Goal: Transaction & Acquisition: Purchase product/service

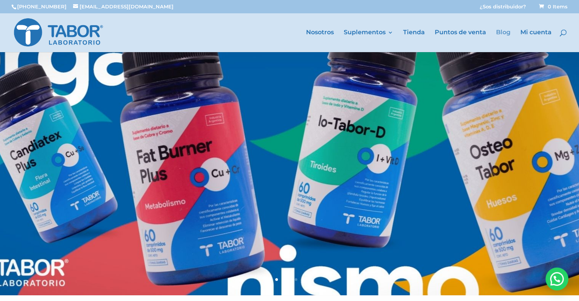
click at [505, 33] on link "Blog" at bounding box center [503, 41] width 14 height 22
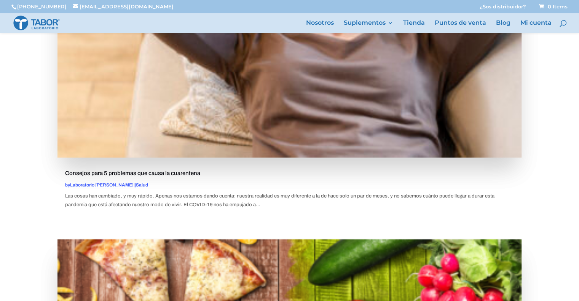
scroll to position [309, 0]
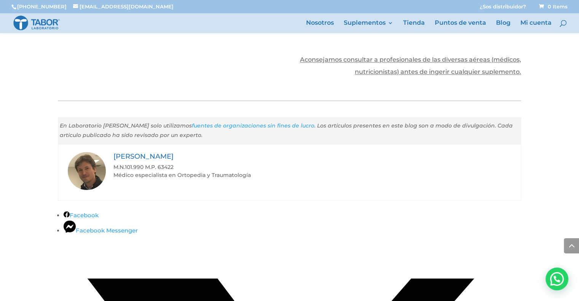
scroll to position [971, 0]
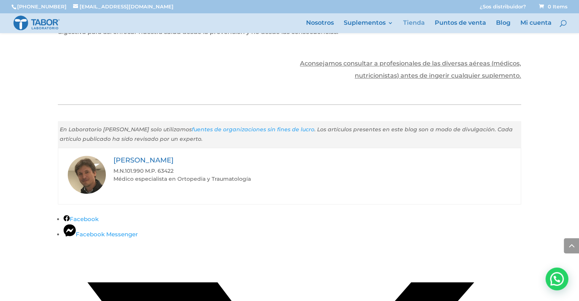
click at [413, 22] on link "Tienda" at bounding box center [414, 26] width 22 height 13
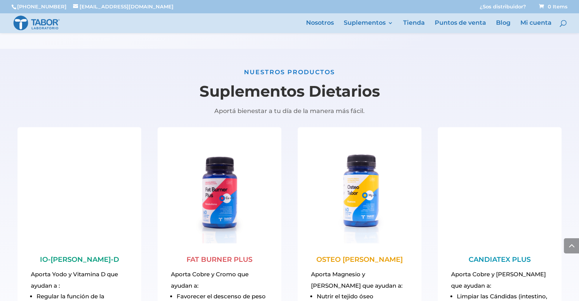
scroll to position [735, 0]
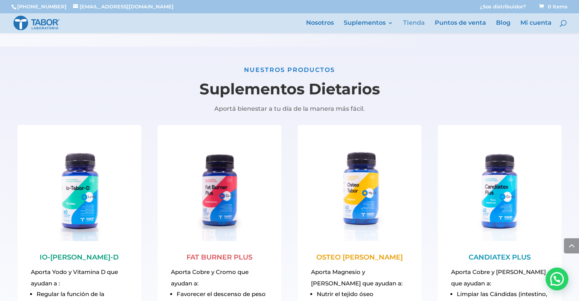
click at [414, 22] on link "Tienda" at bounding box center [414, 26] width 22 height 13
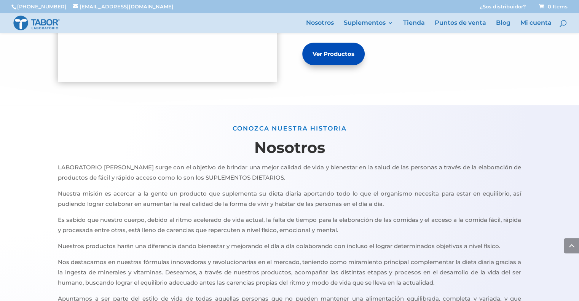
scroll to position [356, 0]
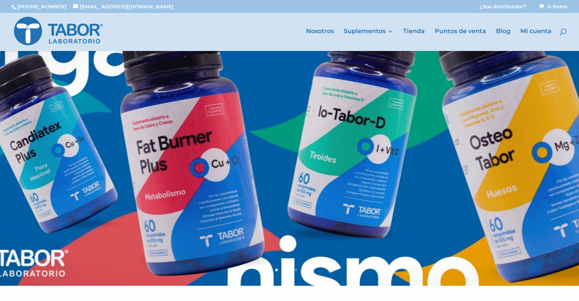
scroll to position [356, 0]
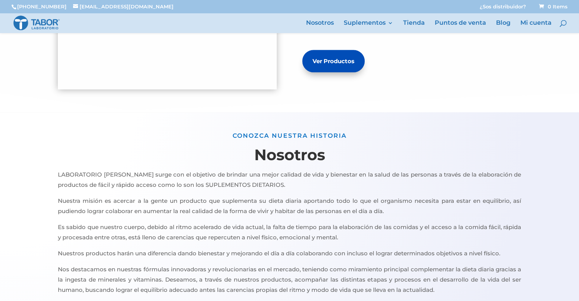
click at [416, 30] on link "Tienda" at bounding box center [414, 26] width 22 height 13
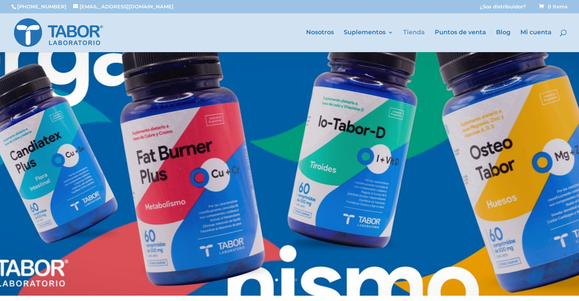
drag, startPoint x: 0, startPoint y: 0, endPoint x: 413, endPoint y: 30, distance: 413.9
click at [413, 30] on link "Tienda" at bounding box center [414, 41] width 22 height 22
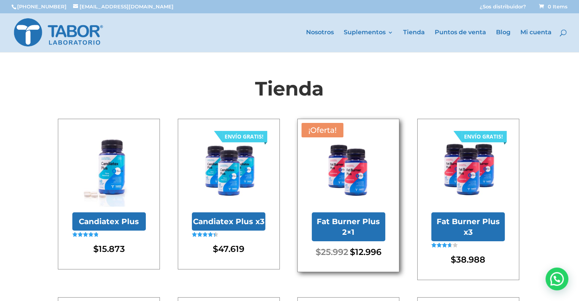
click at [365, 175] on img at bounding box center [348, 169] width 73 height 73
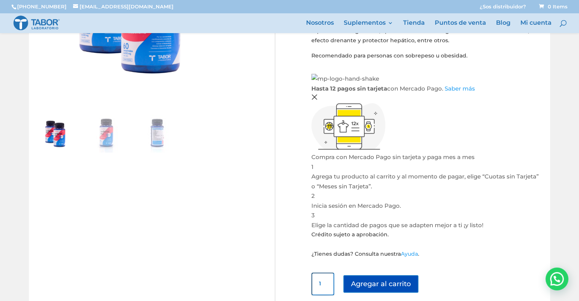
scroll to position [142, 0]
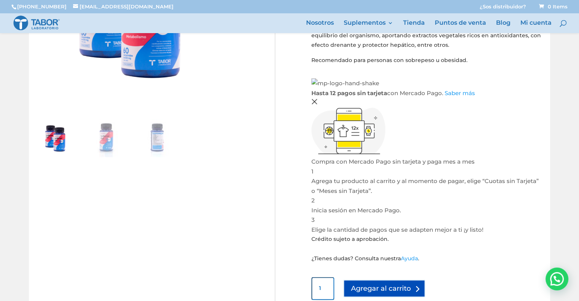
click at [377, 280] on button "Agregar al carrito" at bounding box center [384, 288] width 82 height 17
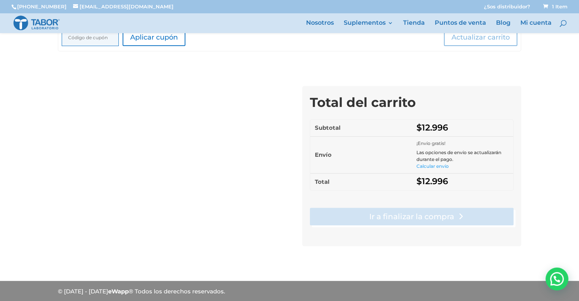
scroll to position [202, 0]
click at [415, 210] on link "Ir a finalizar la compra" at bounding box center [412, 216] width 204 height 17
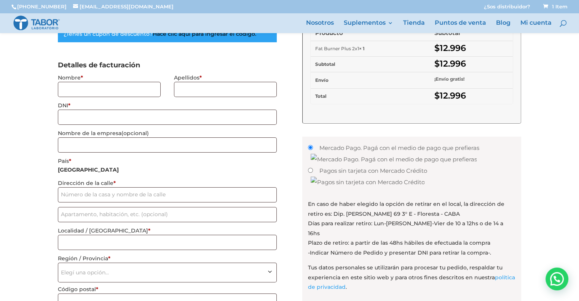
scroll to position [111, 0]
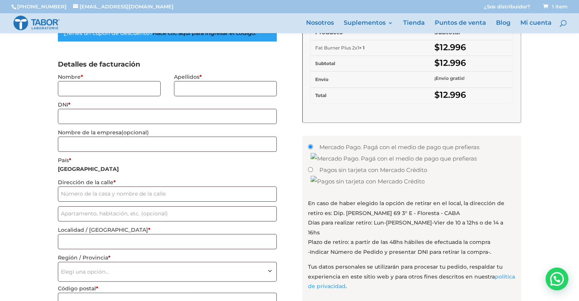
click at [83, 91] on input "Nombre *" at bounding box center [109, 88] width 103 height 15
click at [87, 87] on input "Nombre *" at bounding box center [109, 88] width 103 height 15
type input "Pablo"
type input "Fiumi"
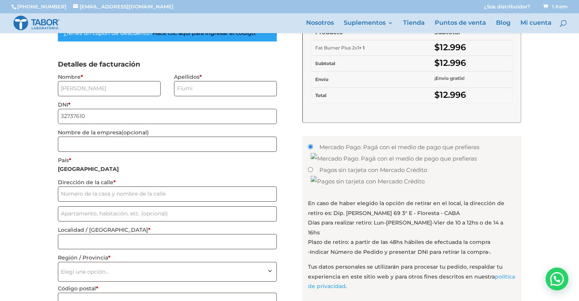
type input "32737610"
type input "Ruiz de los llanos 1366"
type input "CABA"
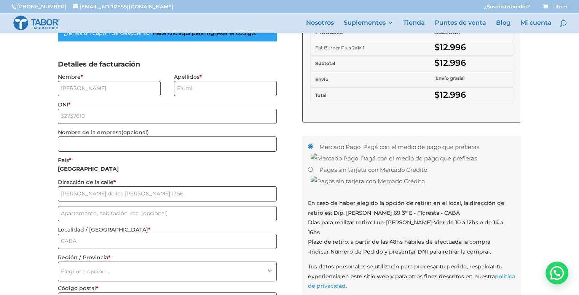
click at [234, 268] on span "Elegí una opción…" at bounding box center [167, 272] width 213 height 14
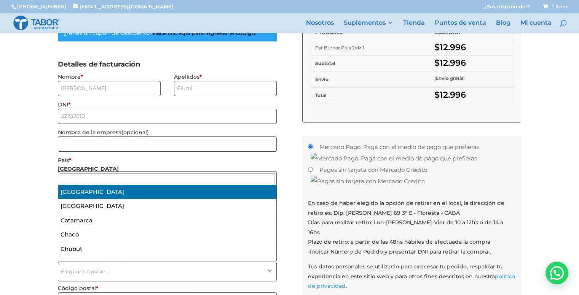
select select "C"
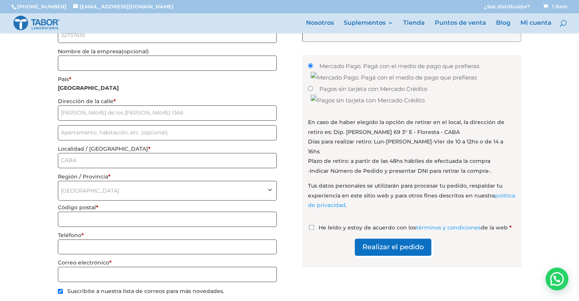
scroll to position [194, 0]
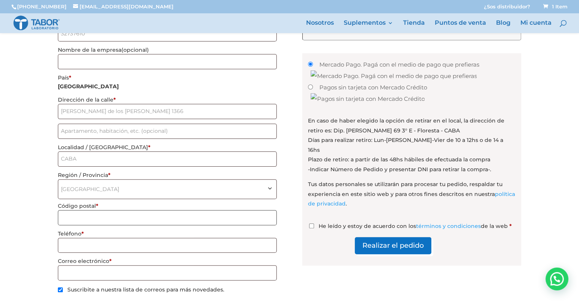
click at [110, 216] on input "Código postal *" at bounding box center [167, 217] width 219 height 15
type input "1408"
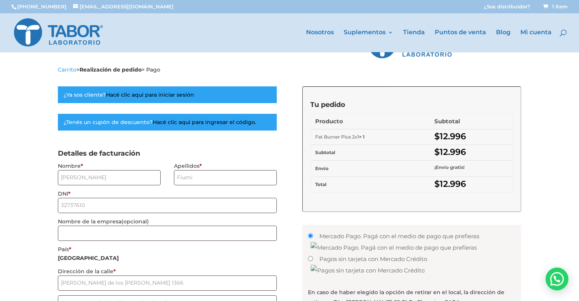
scroll to position [0, 0]
